Goal: Task Accomplishment & Management: Use online tool/utility

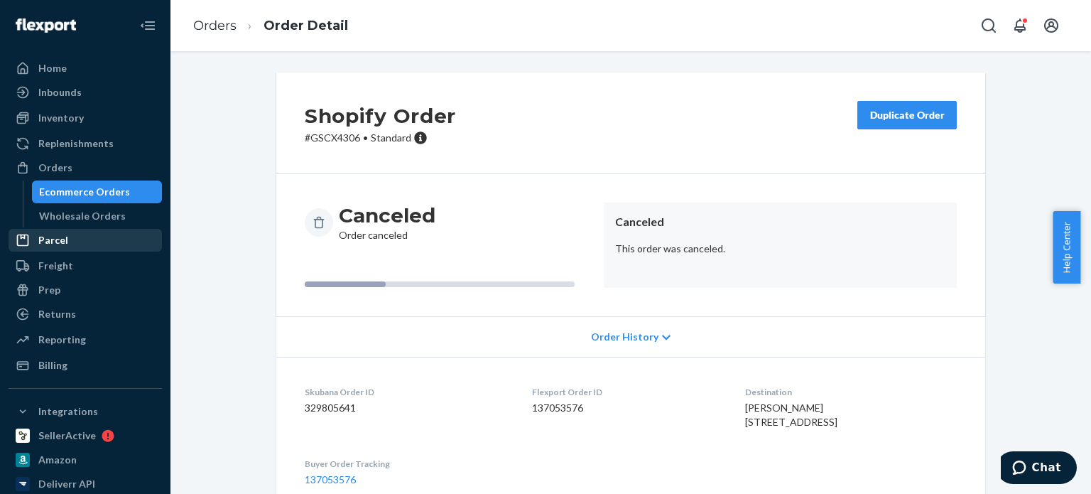
scroll to position [65, 0]
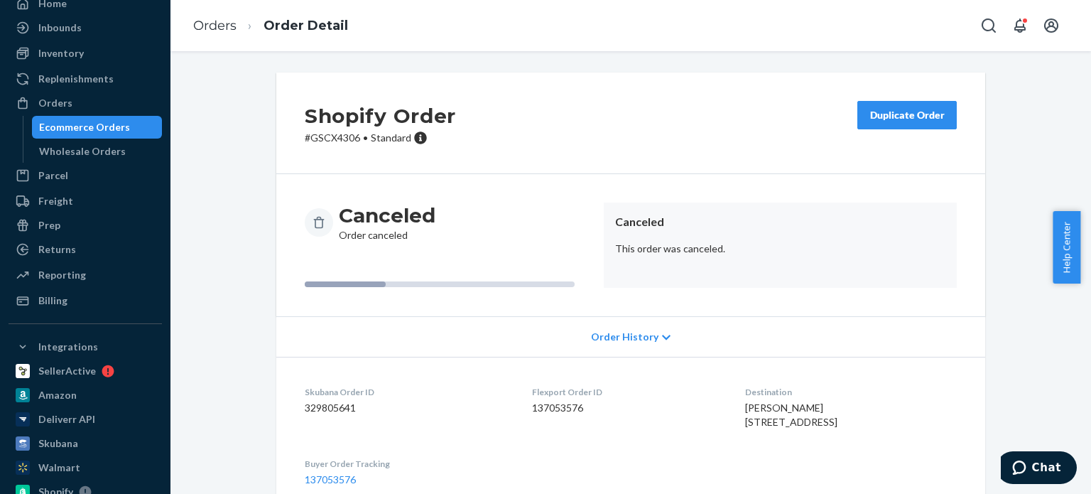
drag, startPoint x: 66, startPoint y: 258, endPoint x: 322, endPoint y: 411, distance: 298.2
click at [66, 258] on div "Returns" at bounding box center [85, 249] width 151 height 20
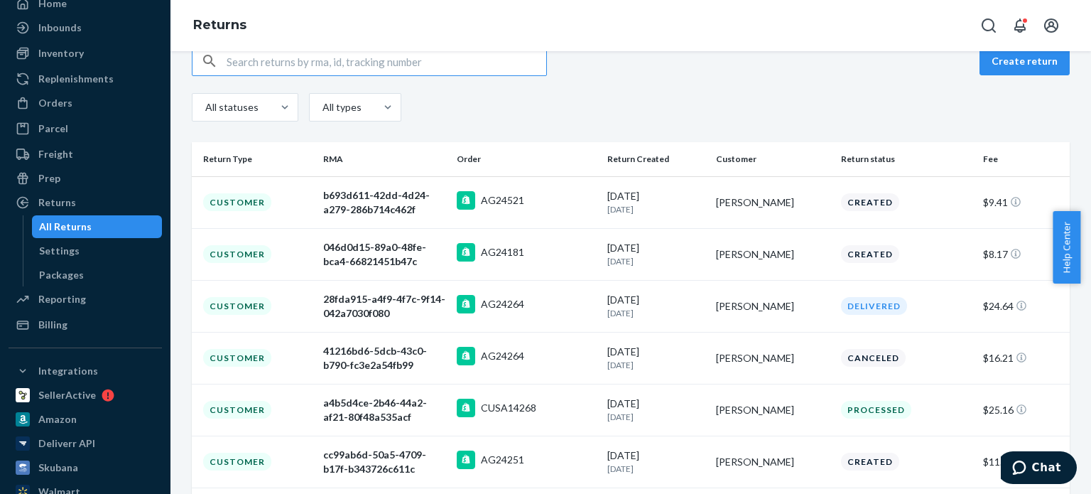
scroll to position [284, 0]
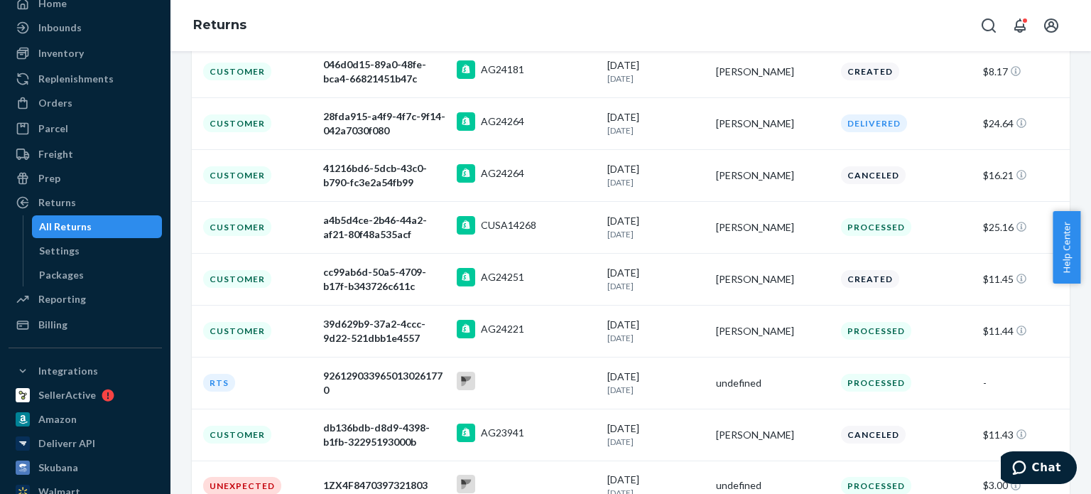
click at [602, 121] on td "[DATE] [DATE]" at bounding box center [656, 123] width 109 height 52
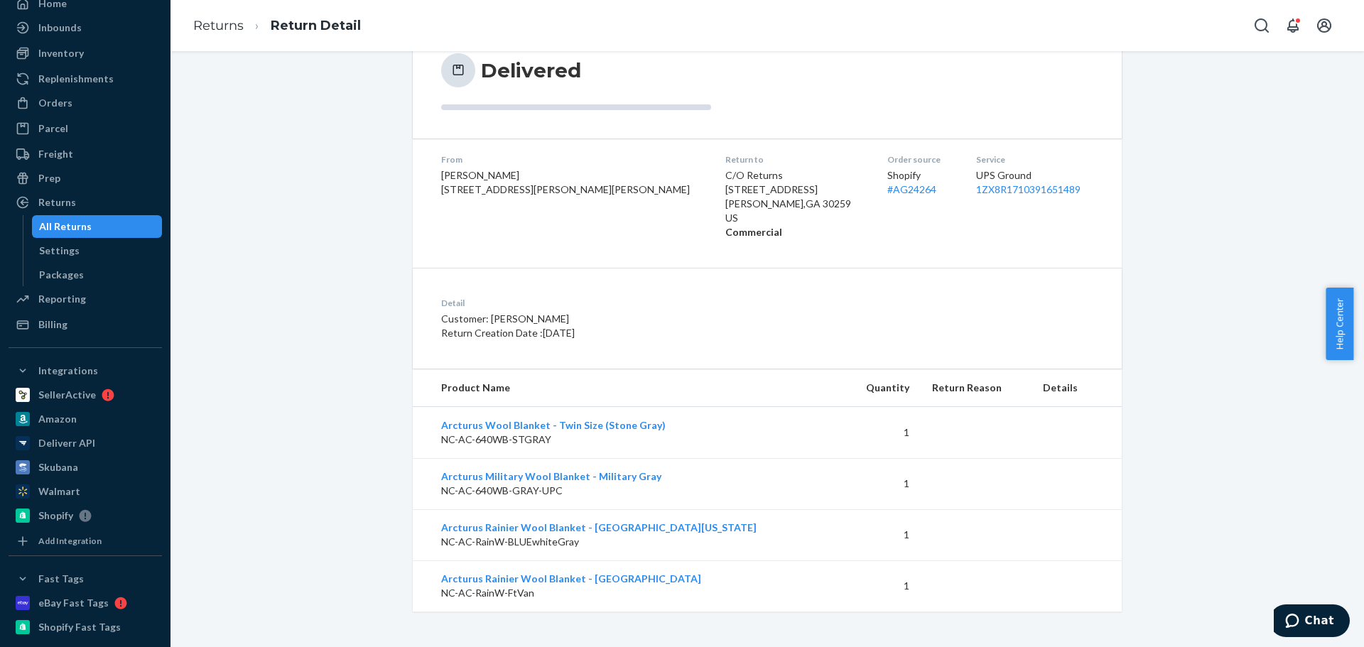
scroll to position [149, 0]
drag, startPoint x: 70, startPoint y: 102, endPoint x: 69, endPoint y: 109, distance: 7.8
click at [70, 102] on div "Orders" at bounding box center [55, 103] width 34 height 14
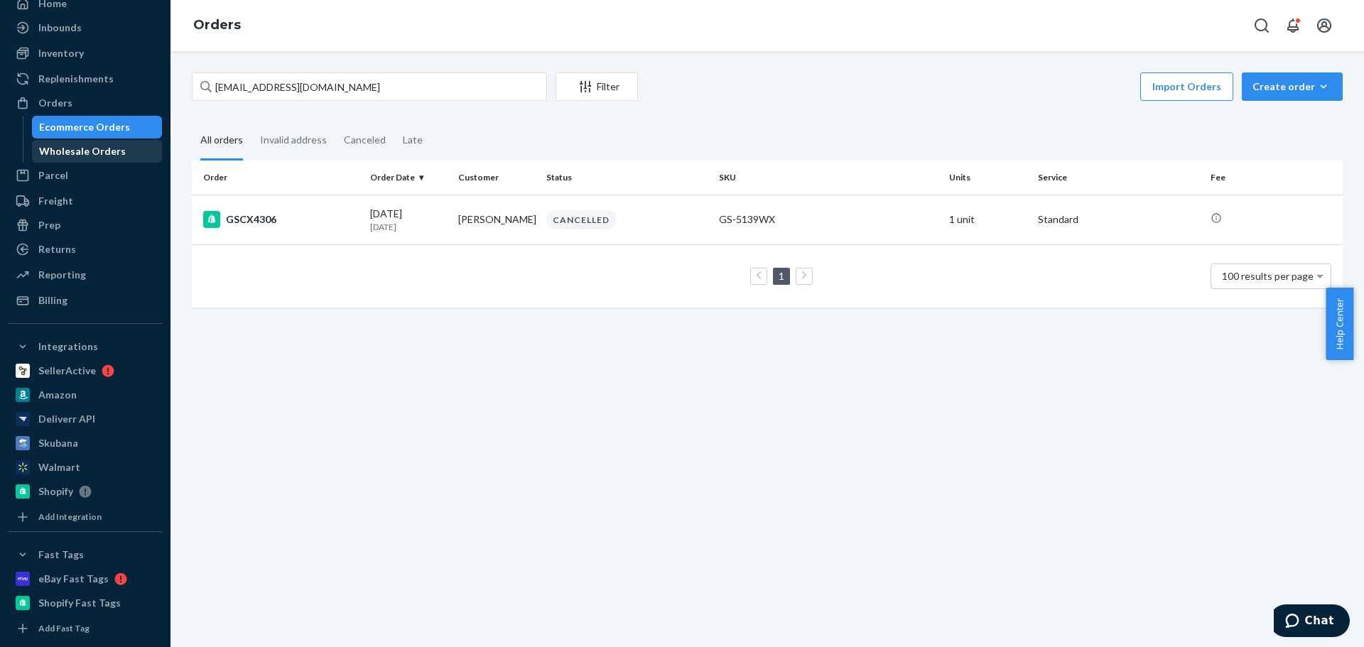
click at [65, 144] on div "Wholesale Orders" at bounding box center [82, 151] width 87 height 14
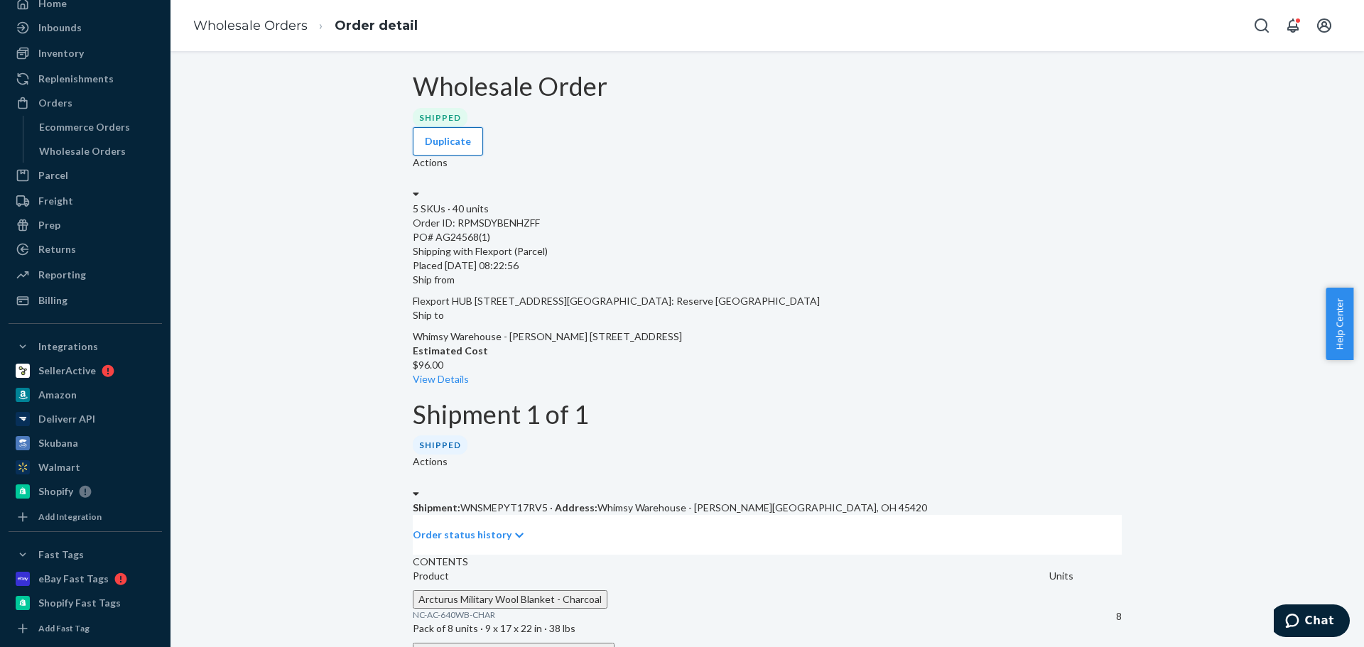
click at [483, 127] on button "Duplicate" at bounding box center [448, 141] width 70 height 28
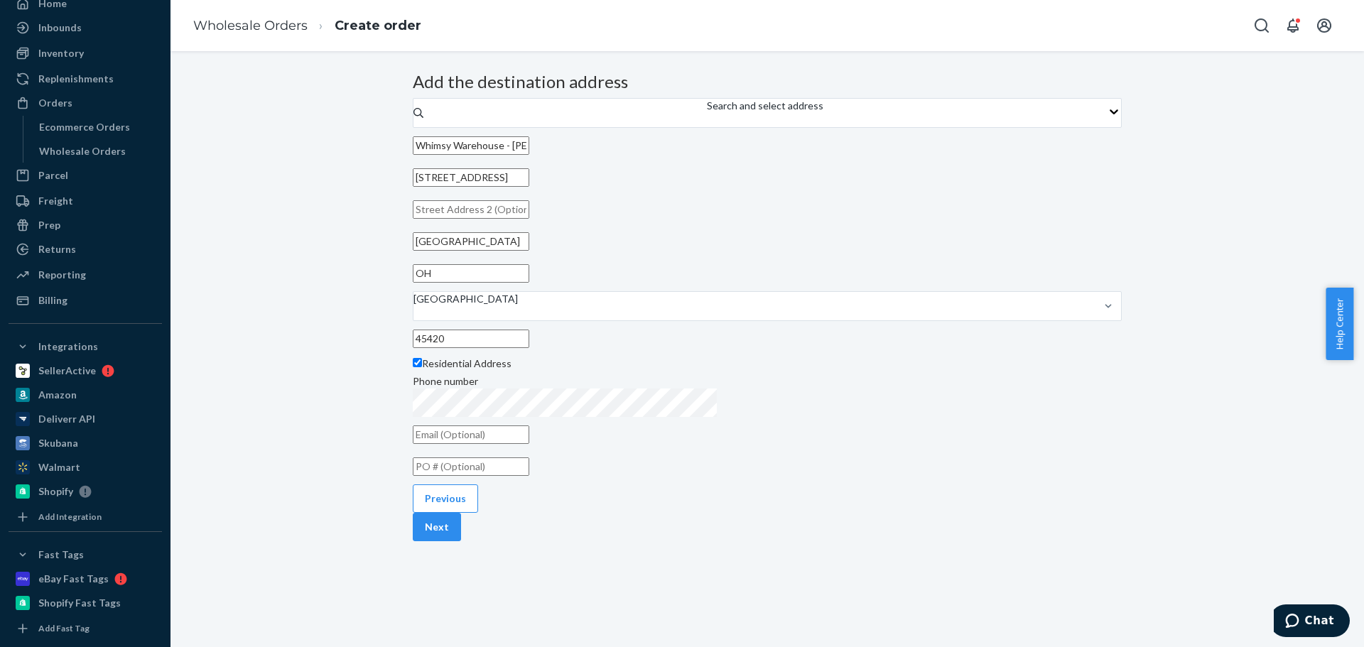
click at [529, 476] on input "text" at bounding box center [471, 466] width 117 height 18
paste input "AG24568"
type input "AG24568(2)"
click at [461, 493] on button "Next" at bounding box center [437, 527] width 48 height 28
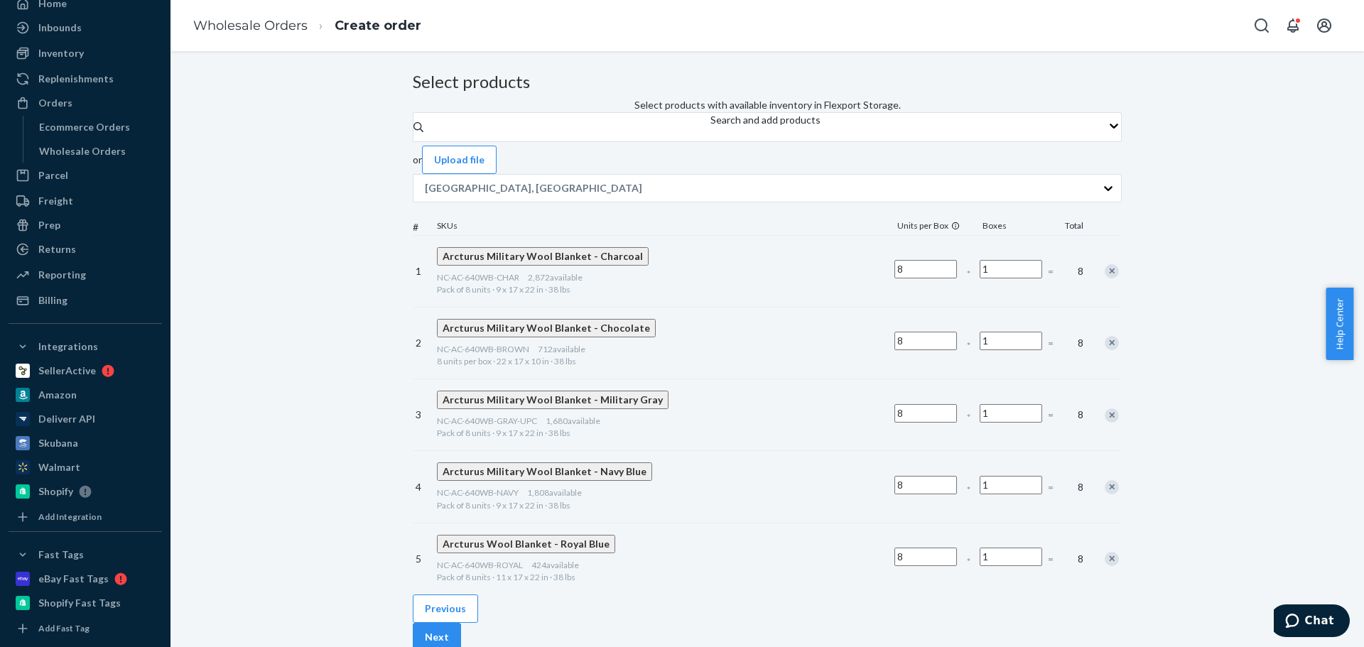
drag, startPoint x: 1018, startPoint y: 305, endPoint x: 1019, endPoint y: 323, distance: 17.8
click at [1090, 278] on div "Remove Item" at bounding box center [1112, 271] width 14 height 14
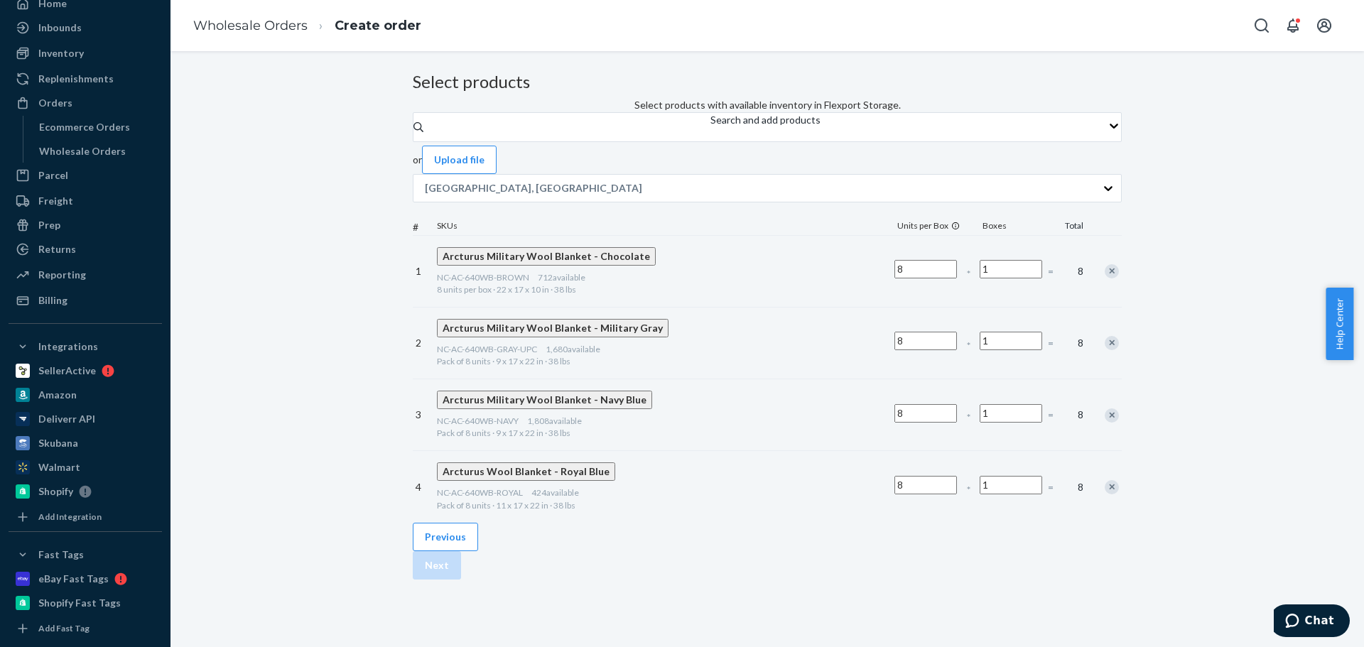
click at [1090, 278] on div "Remove Item" at bounding box center [1112, 271] width 14 height 14
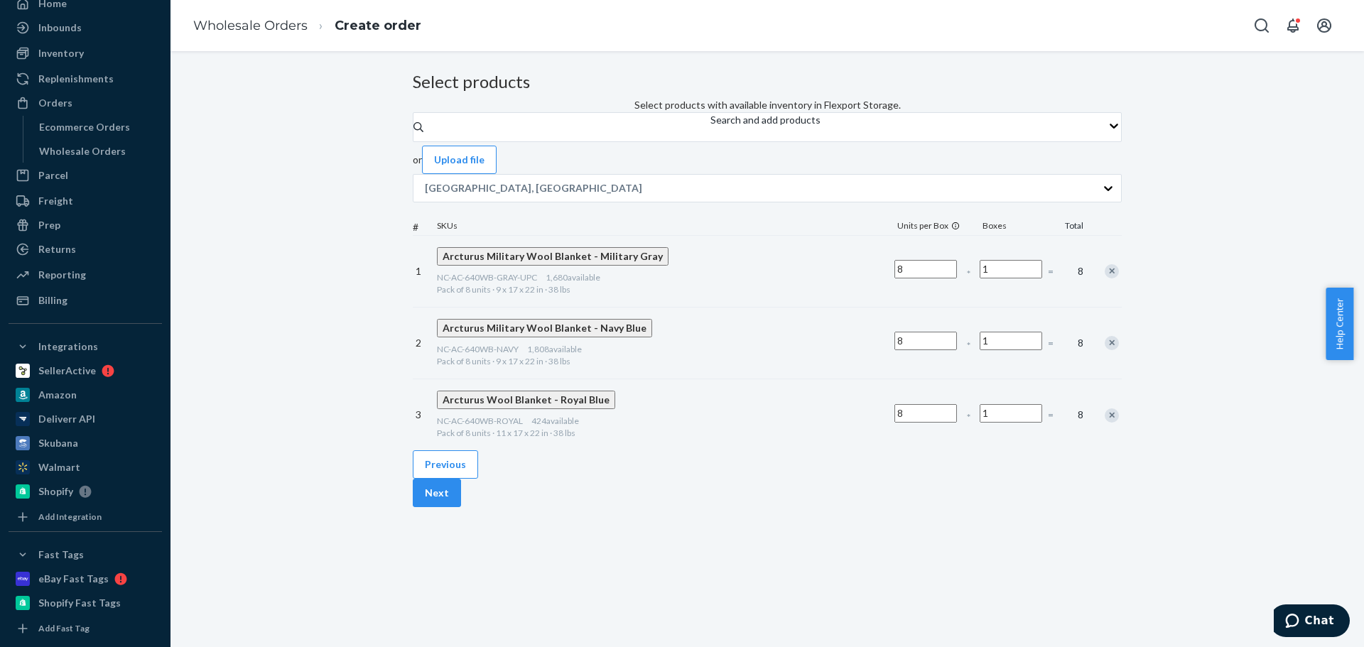
click at [1086, 290] on div at bounding box center [1104, 271] width 36 height 38
click at [1090, 278] on div "Remove Item" at bounding box center [1112, 271] width 14 height 14
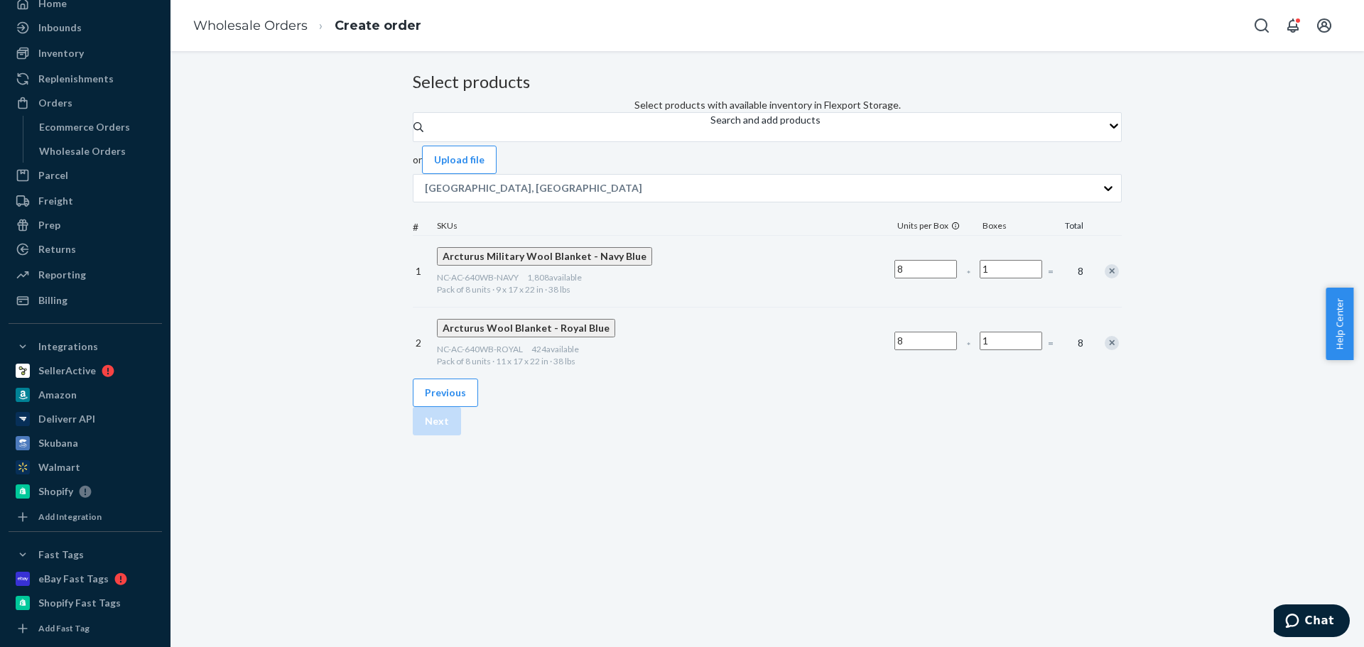
click at [1090, 278] on div "Remove Item" at bounding box center [1112, 271] width 14 height 14
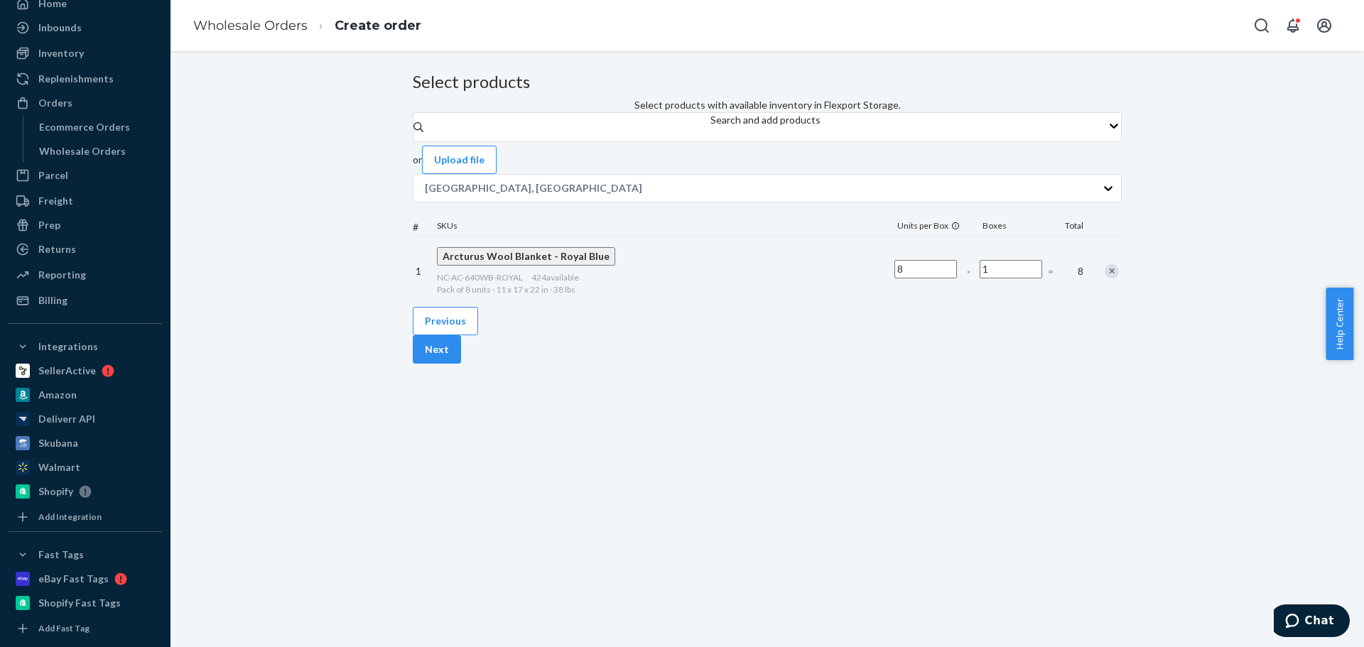
click at [1090, 278] on div "Remove Item" at bounding box center [1112, 271] width 14 height 14
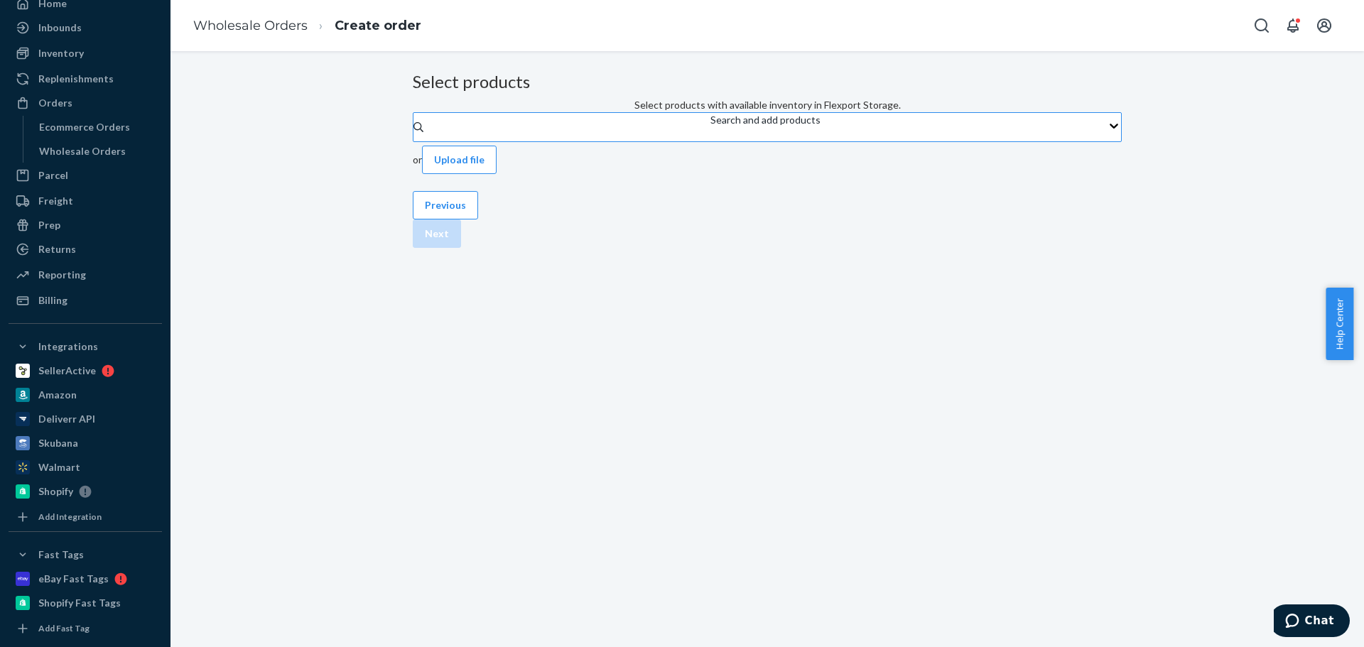
click at [710, 127] on div "Search and add products" at bounding box center [765, 120] width 110 height 14
click at [710, 141] on input "Search and add products" at bounding box center [710, 134] width 1 height 14
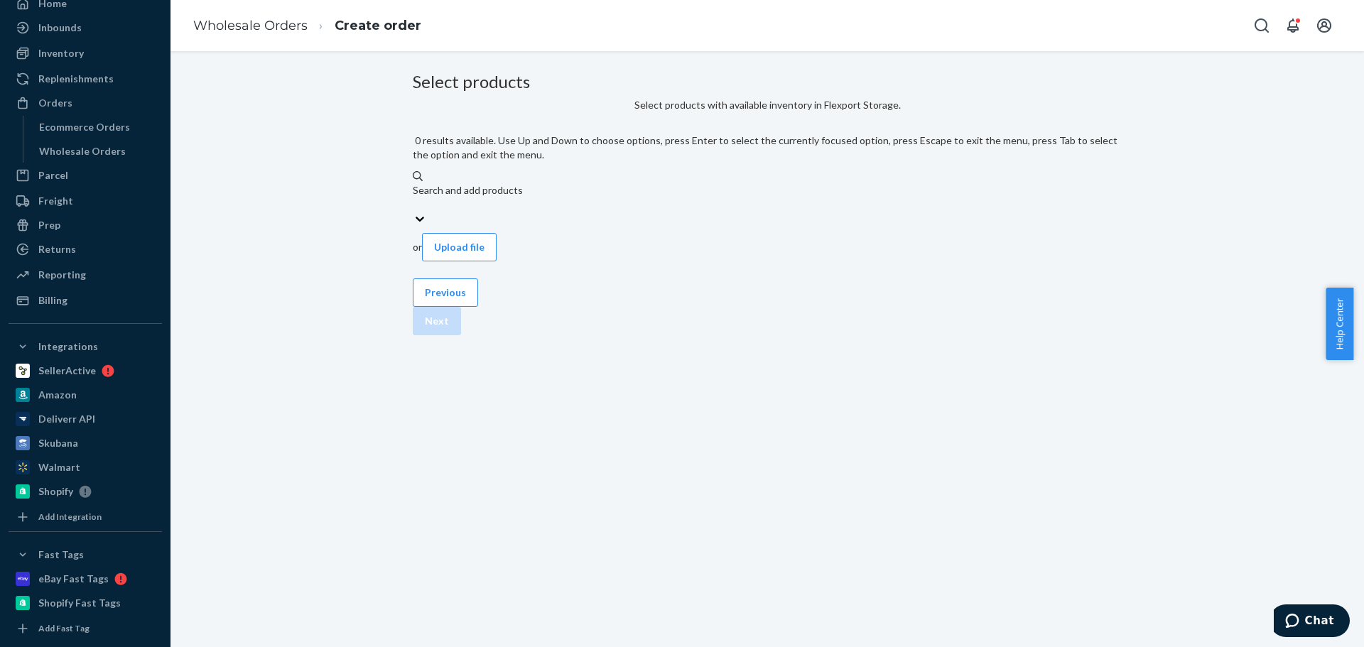
paste input "NC-AC-640WB-O-UPC"
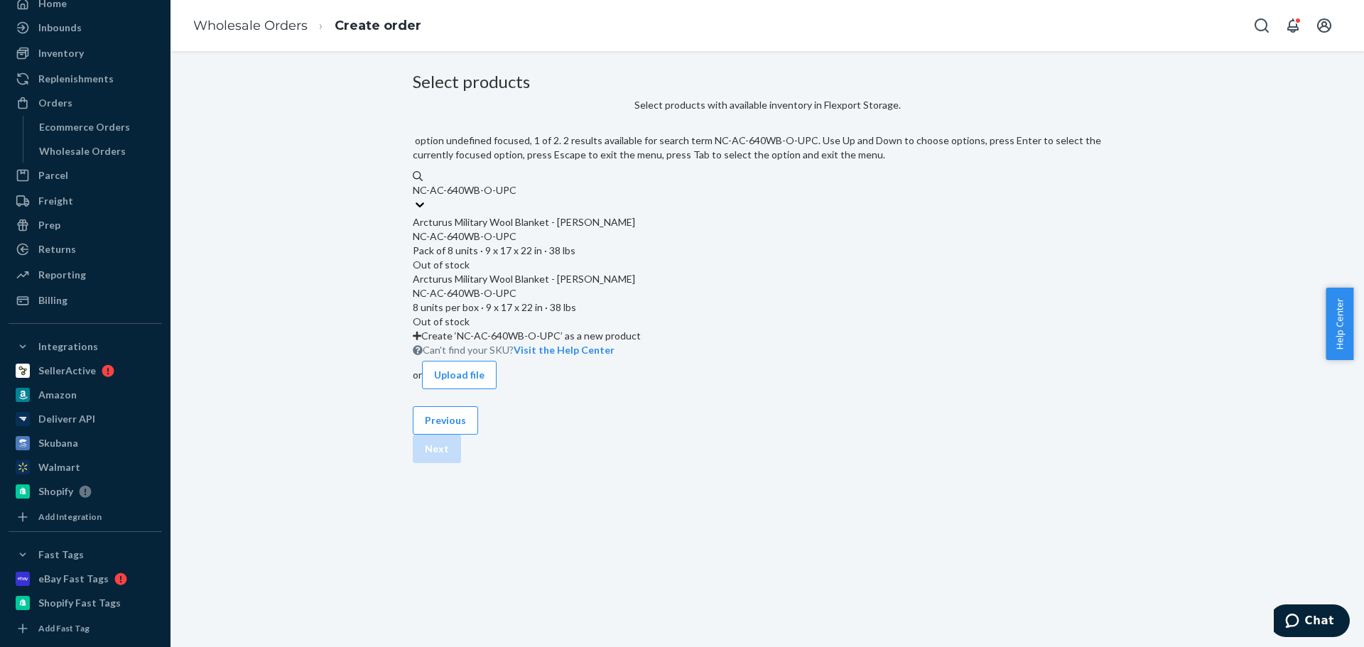
type input "NC-AC-640WB-O-UPC"
